Goal: Information Seeking & Learning: Learn about a topic

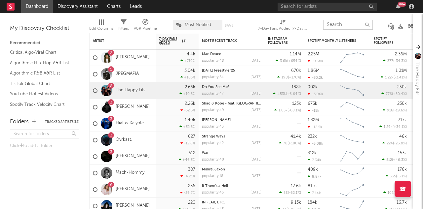
click at [339, 24] on input "text" at bounding box center [348, 25] width 50 height 10
type input "a"
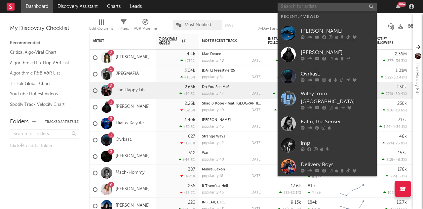
click at [320, 8] on input "text" at bounding box center [326, 7] width 99 height 8
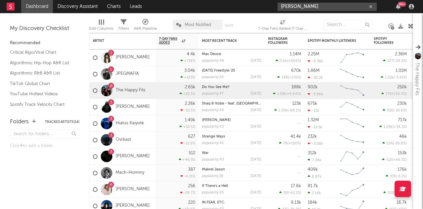
click at [321, 8] on input "[PERSON_NAME]" at bounding box center [326, 7] width 99 height 8
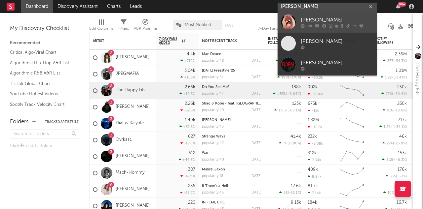
type input "[PERSON_NAME]"
click at [317, 16] on div "[PERSON_NAME]" at bounding box center [336, 20] width 73 height 8
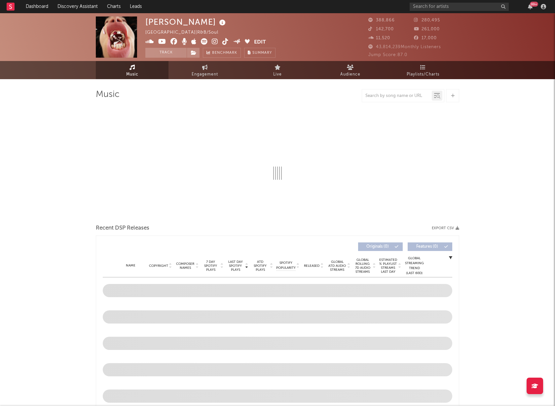
select select "6m"
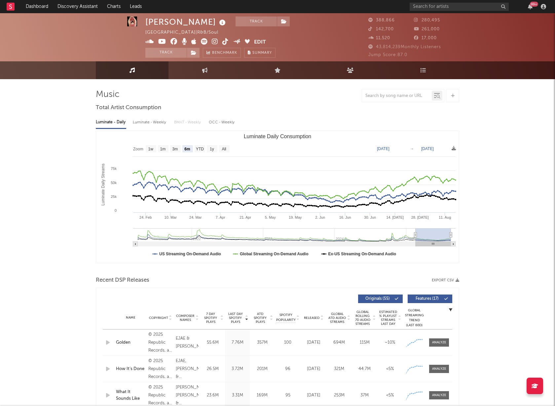
scroll to position [1, 0]
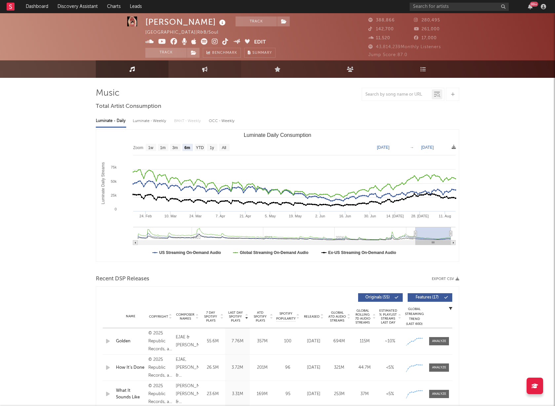
click at [204, 71] on icon at bounding box center [205, 68] width 6 height 5
select select "1w"
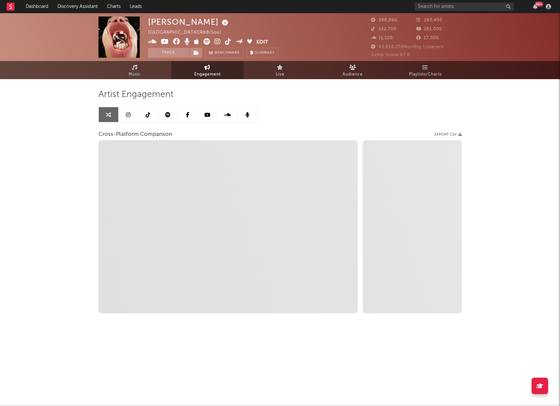
click at [170, 116] on link at bounding box center [168, 114] width 20 height 15
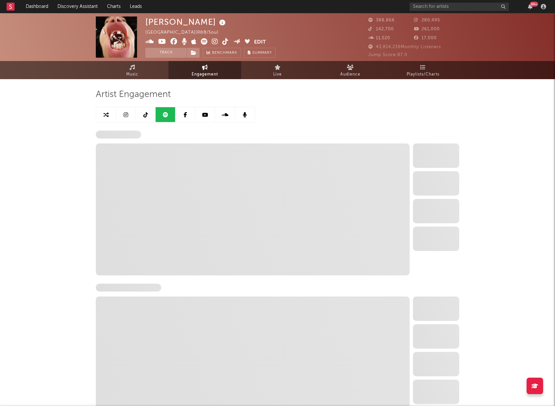
select select "6m"
select select "1w"
